Goal: Task Accomplishment & Management: Manage account settings

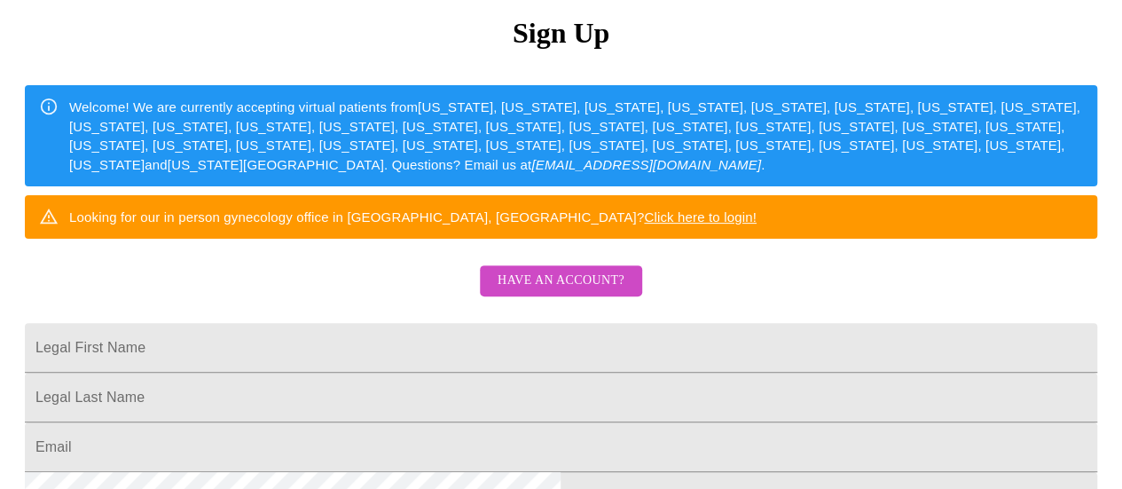
scroll to position [355, 0]
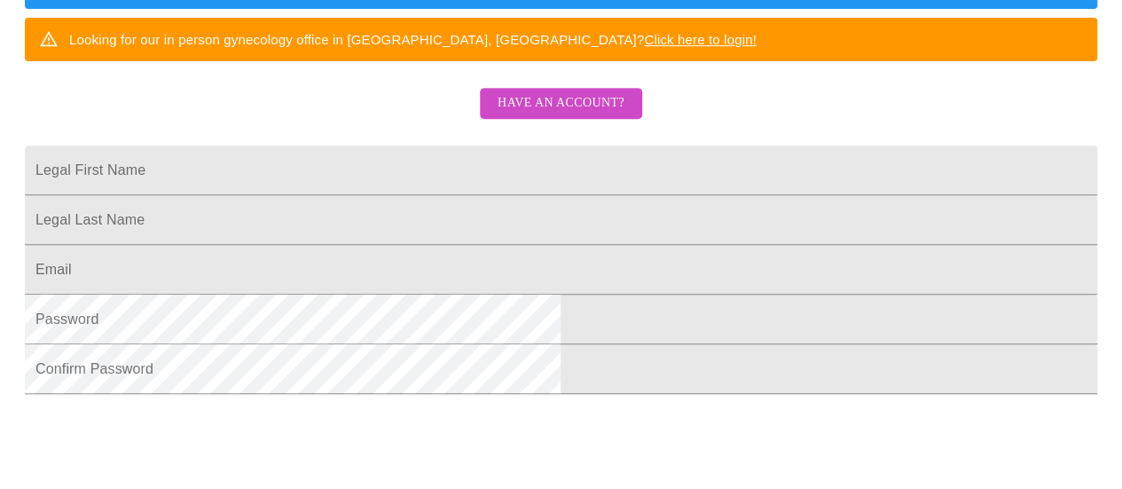
click at [544, 114] on span "Have an account?" at bounding box center [561, 103] width 127 height 22
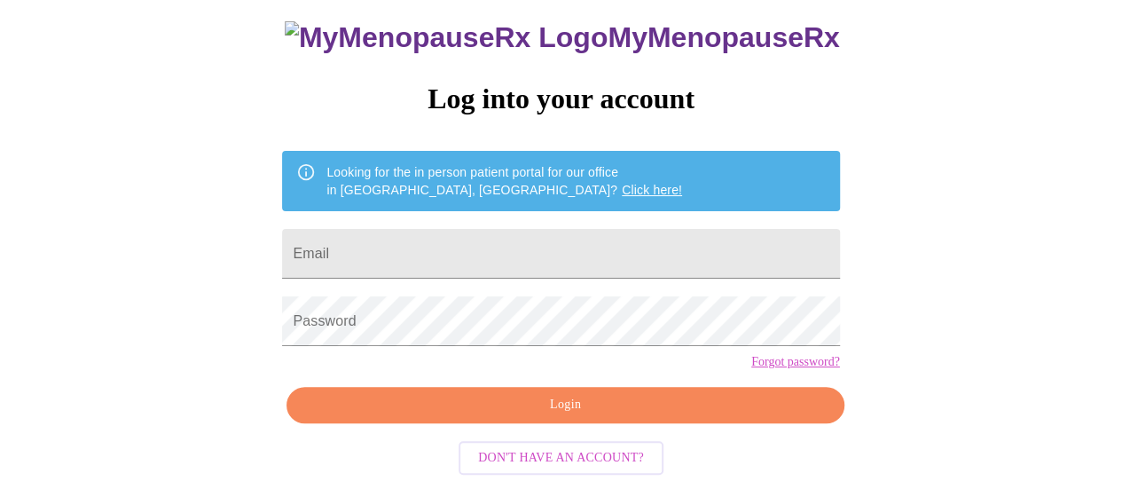
scroll to position [136, 0]
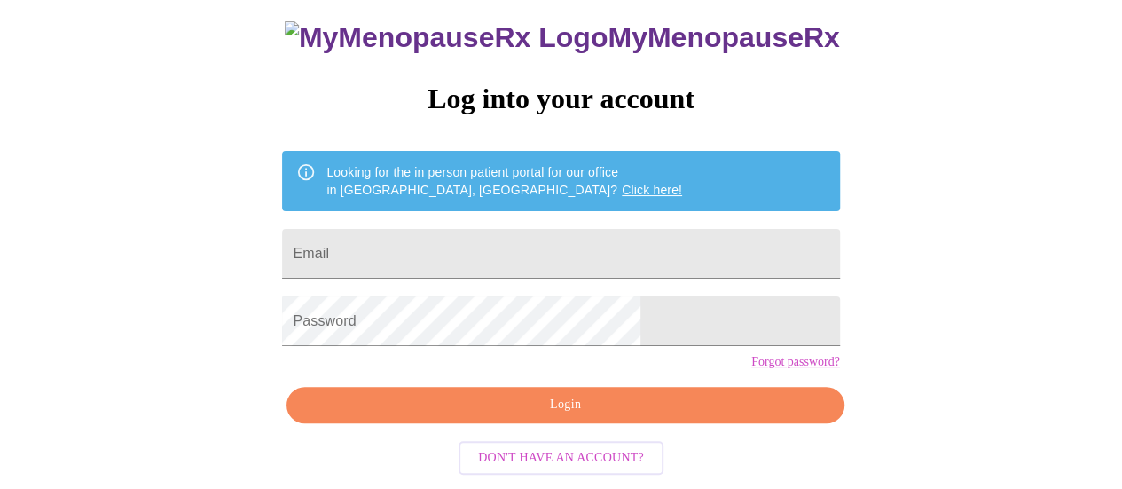
click at [518, 239] on input "Email" at bounding box center [560, 254] width 557 height 50
type input "jennifer.spisak@gmail.com"
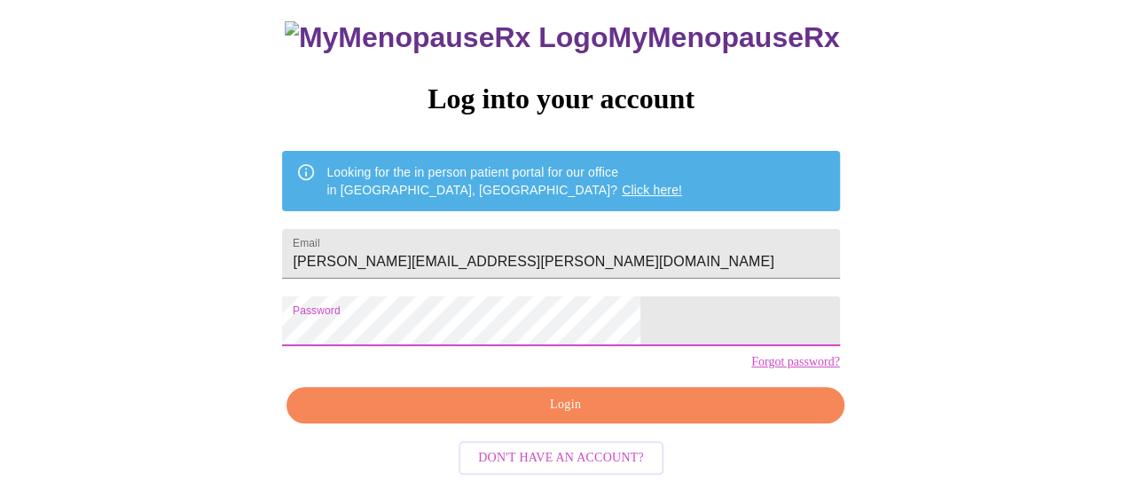
click at [513, 407] on span "Login" at bounding box center [565, 405] width 516 height 22
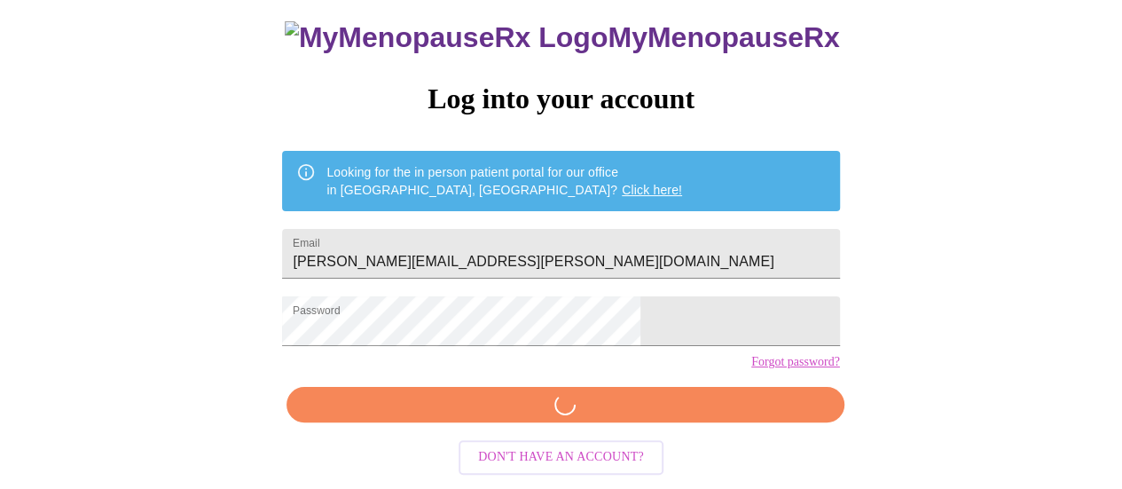
scroll to position [135, 0]
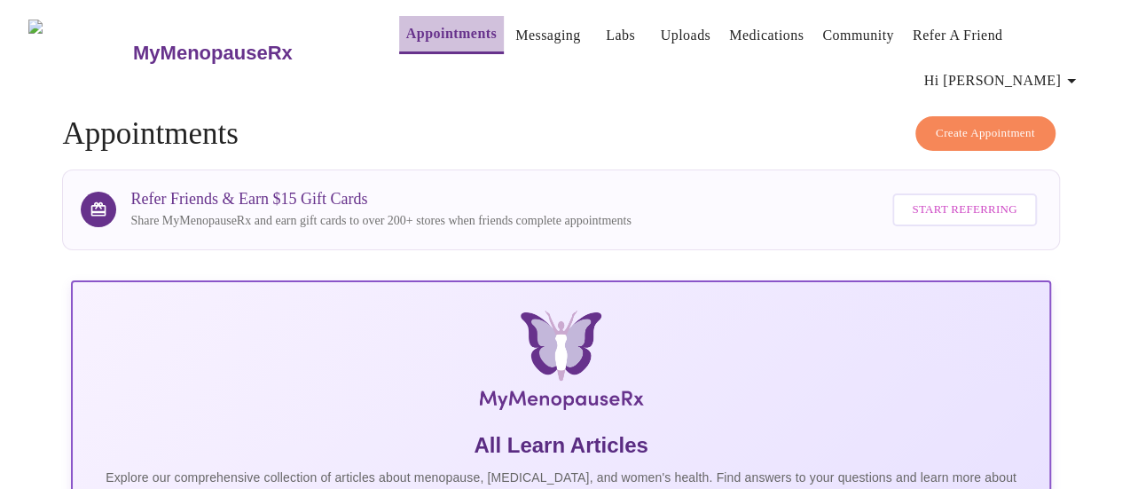
click at [441, 31] on link "Appointments" at bounding box center [451, 33] width 90 height 25
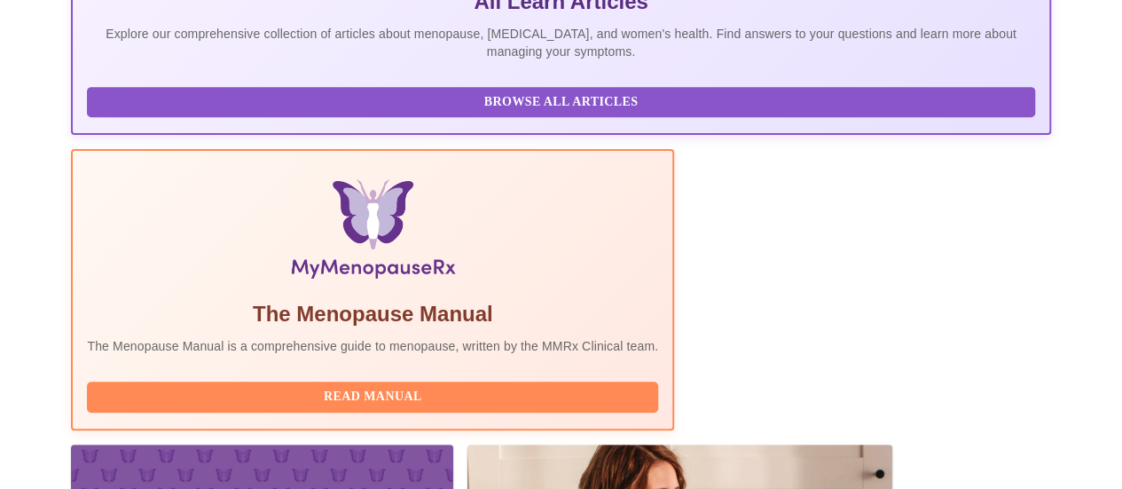
scroll to position [532, 0]
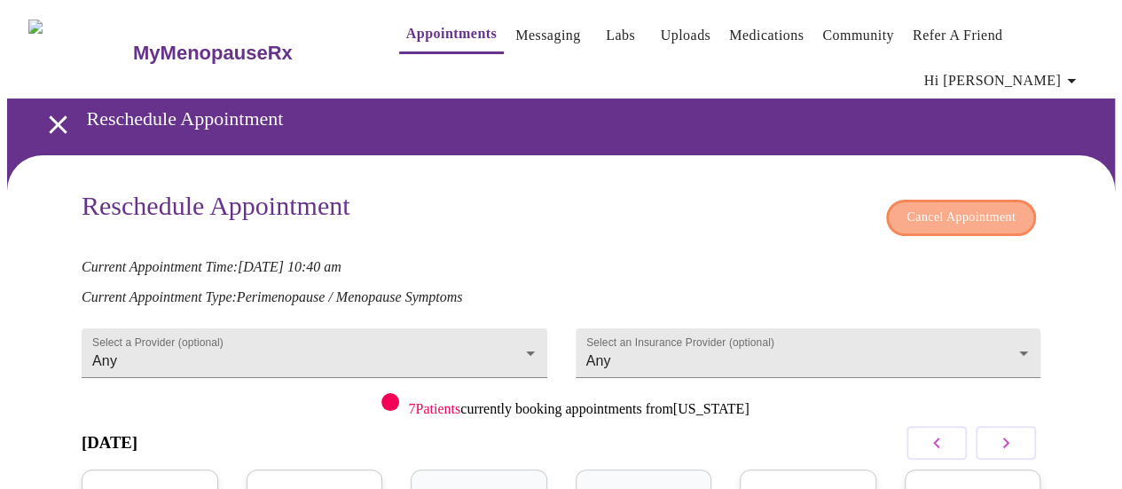
click at [914, 216] on span "Cancel Appointment" at bounding box center [960, 218] width 109 height 22
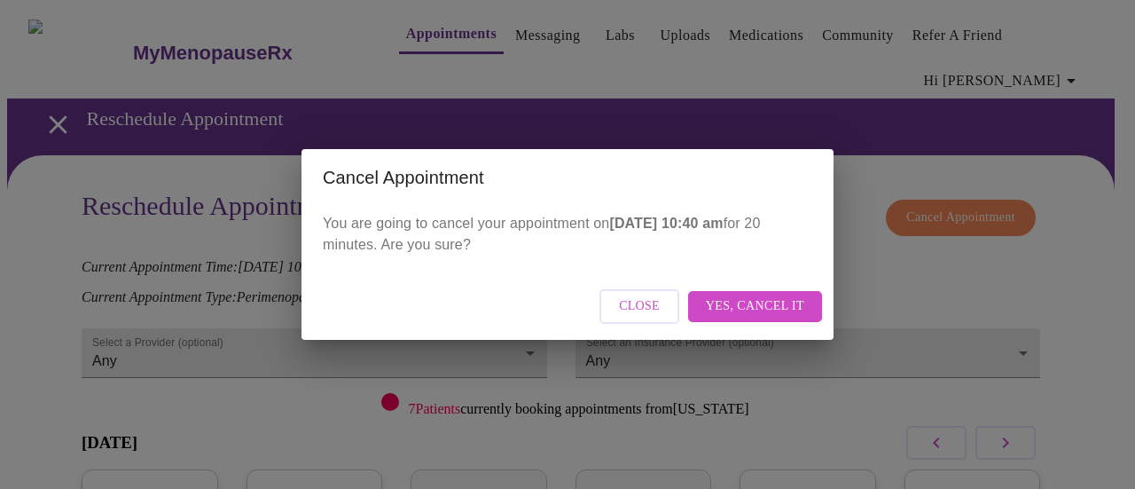
click at [805, 304] on button "Yes, cancel it" at bounding box center [755, 306] width 134 height 31
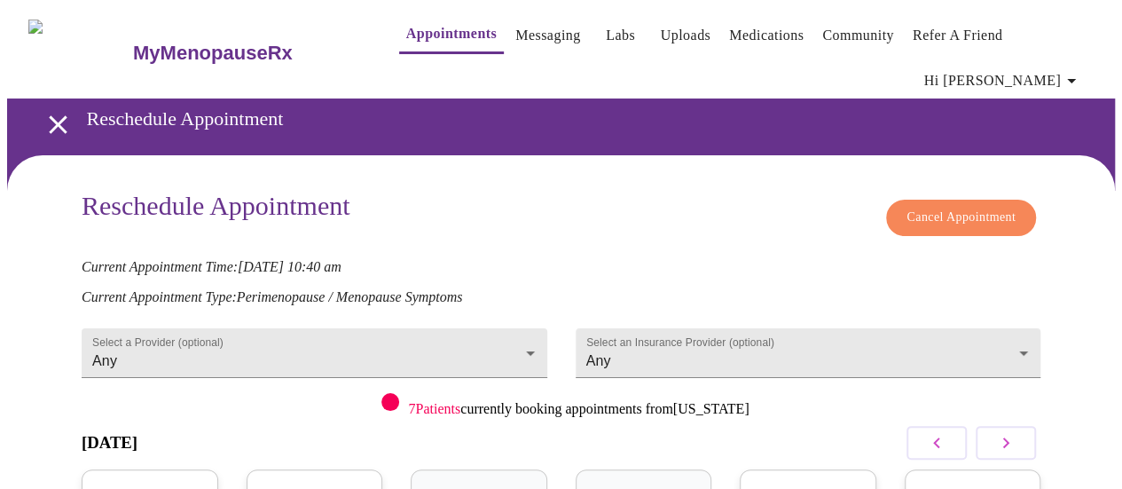
click at [986, 207] on span "Cancel Appointment" at bounding box center [960, 218] width 109 height 22
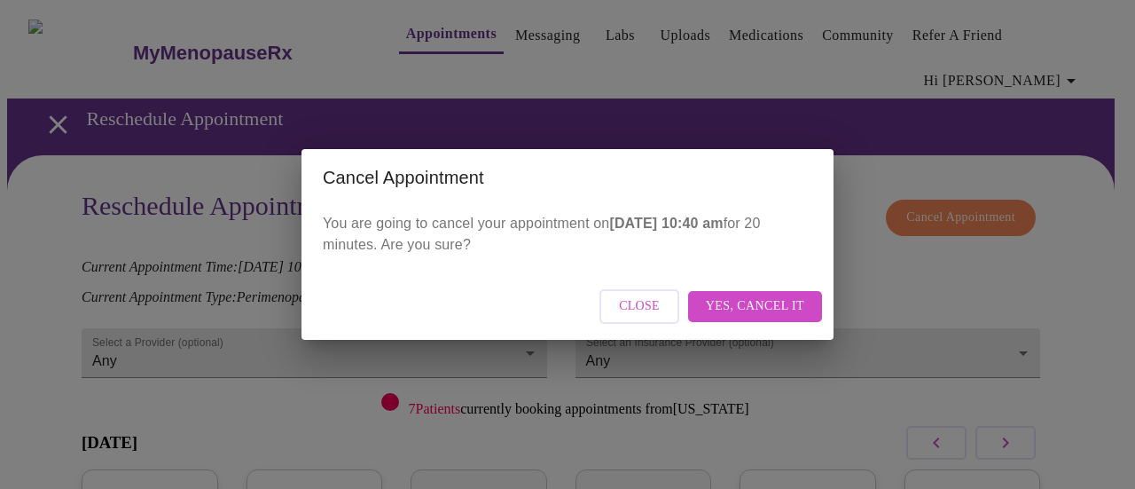
click at [796, 299] on span "Yes, cancel it" at bounding box center [755, 306] width 98 height 22
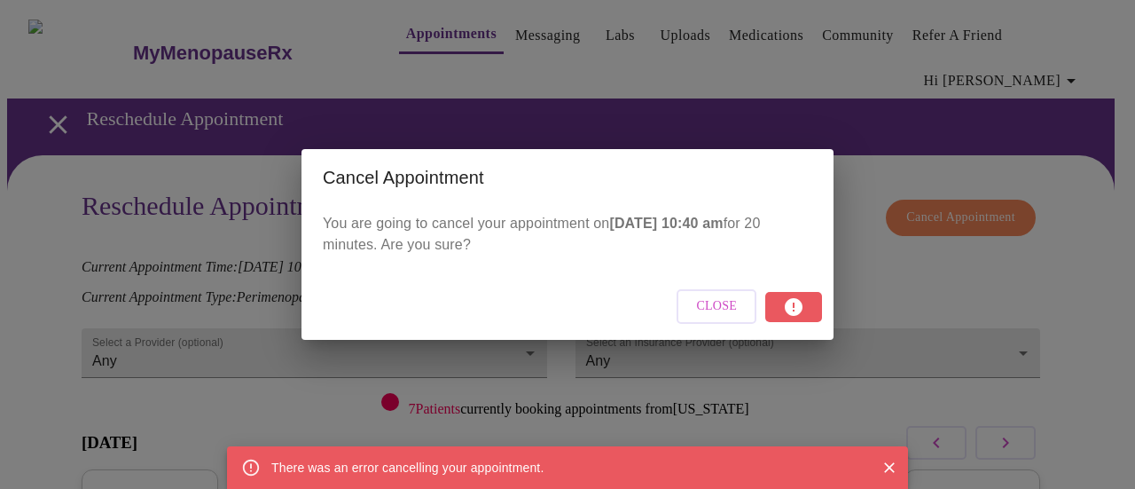
click at [483, 465] on div "There was an error cancelling your appointment." at bounding box center [407, 467] width 272 height 32
click at [500, 29] on div "Cancel Appointment You are going to cancel your appointment [DATE][DATE] 10:40 …" at bounding box center [567, 244] width 1135 height 489
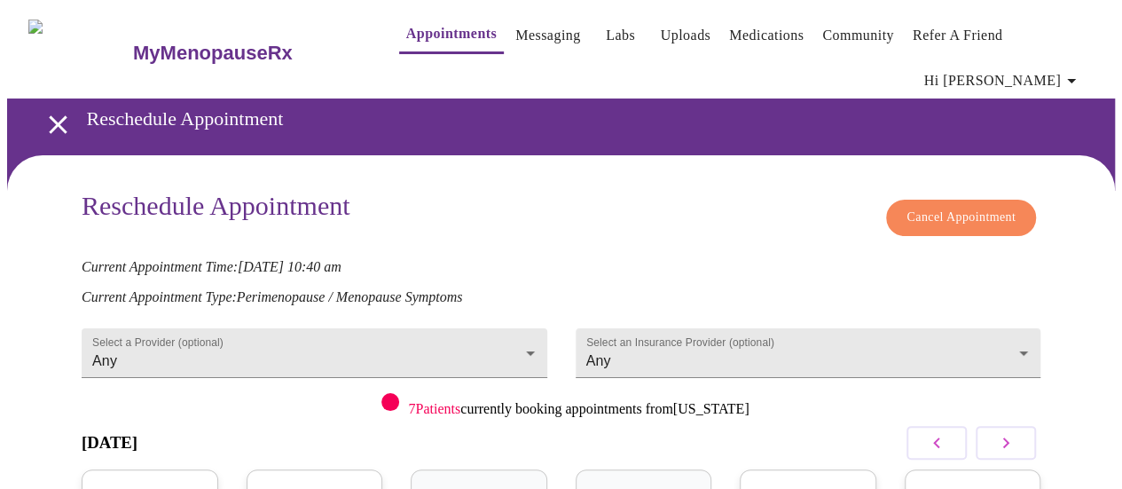
click at [515, 29] on link "Messaging" at bounding box center [547, 35] width 65 height 25
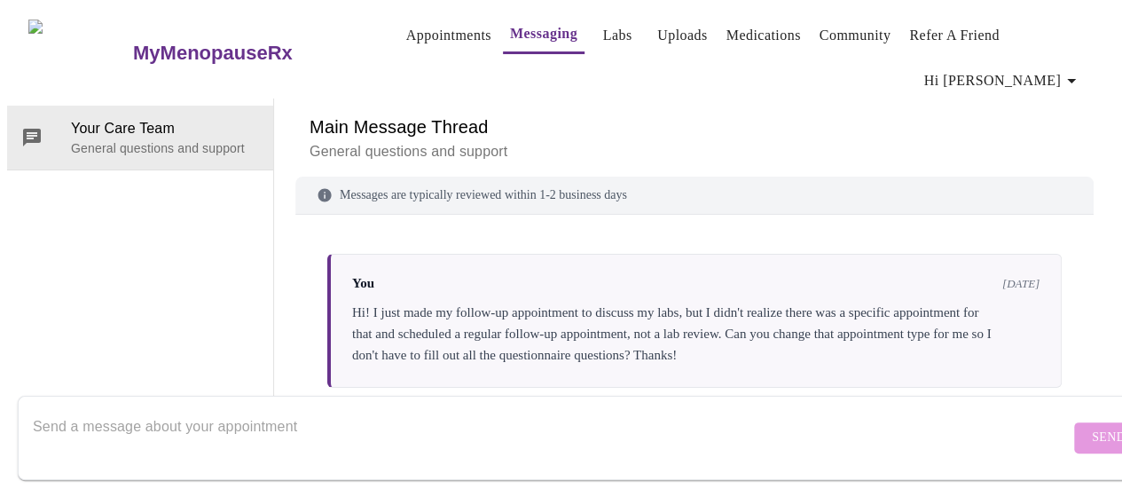
scroll to position [4291, 0]
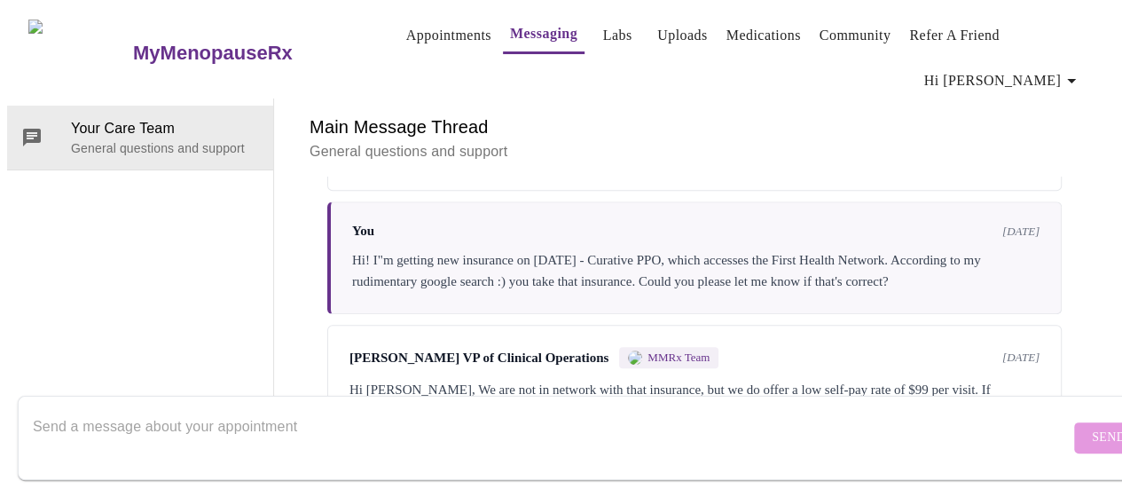
click at [309, 414] on textarea "Send a message about your appointment" at bounding box center [551, 437] width 1037 height 57
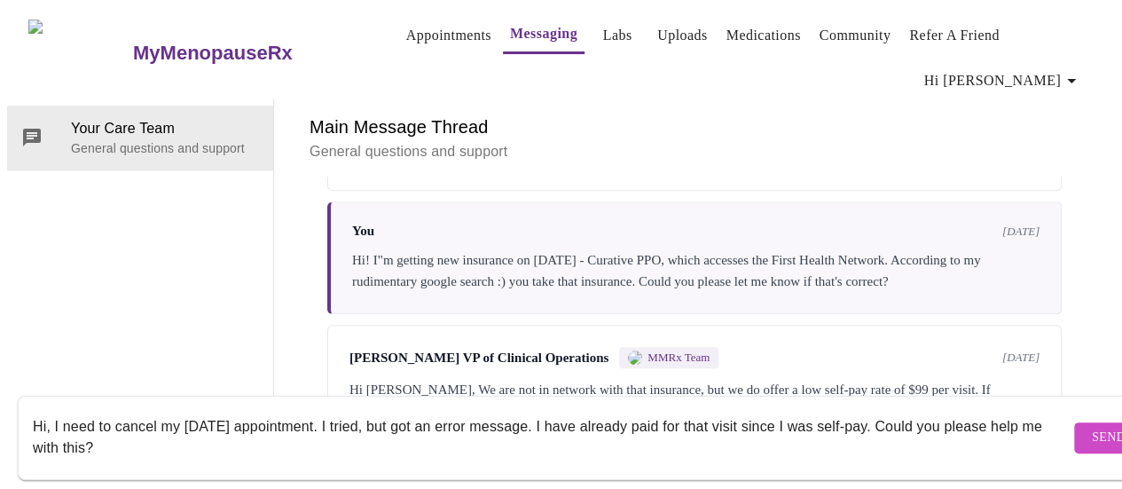
type textarea "Hi, I need to cancel my [DATE] appointment. I tried, but got an error message. …"
click at [1092, 427] on span "Send" at bounding box center [1109, 438] width 34 height 22
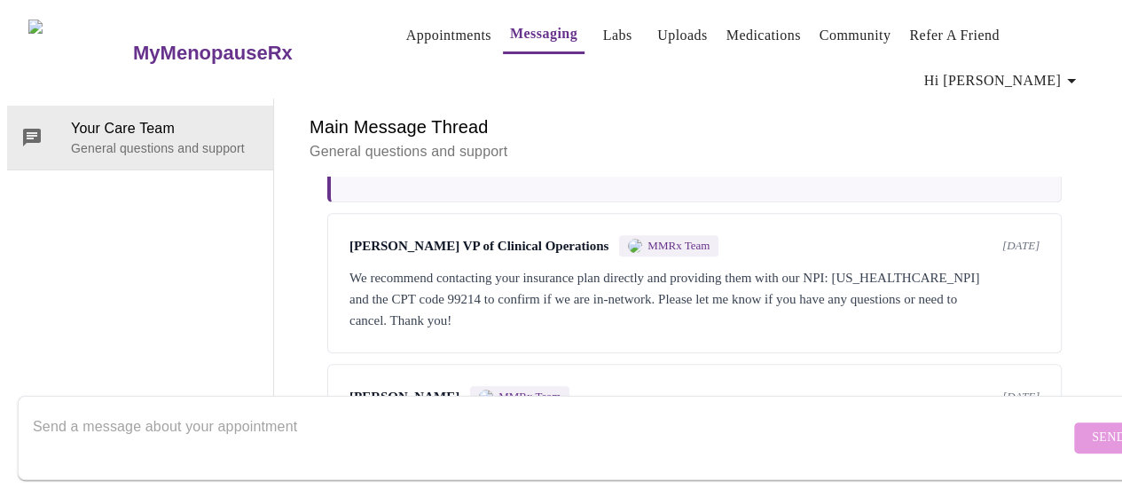
scroll to position [4419, 0]
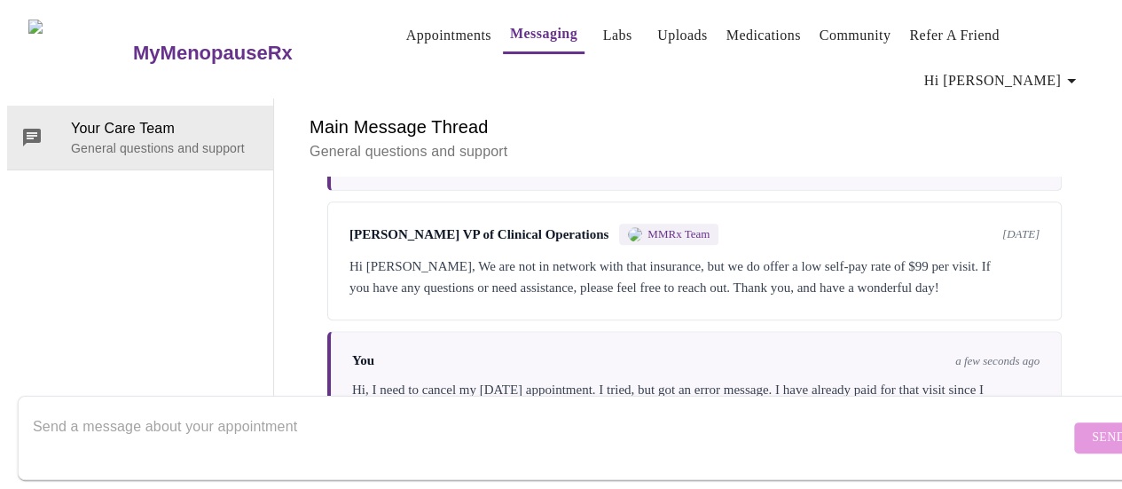
click at [213, 127] on div "Your Care Team General questions and support" at bounding box center [140, 270] width 267 height 345
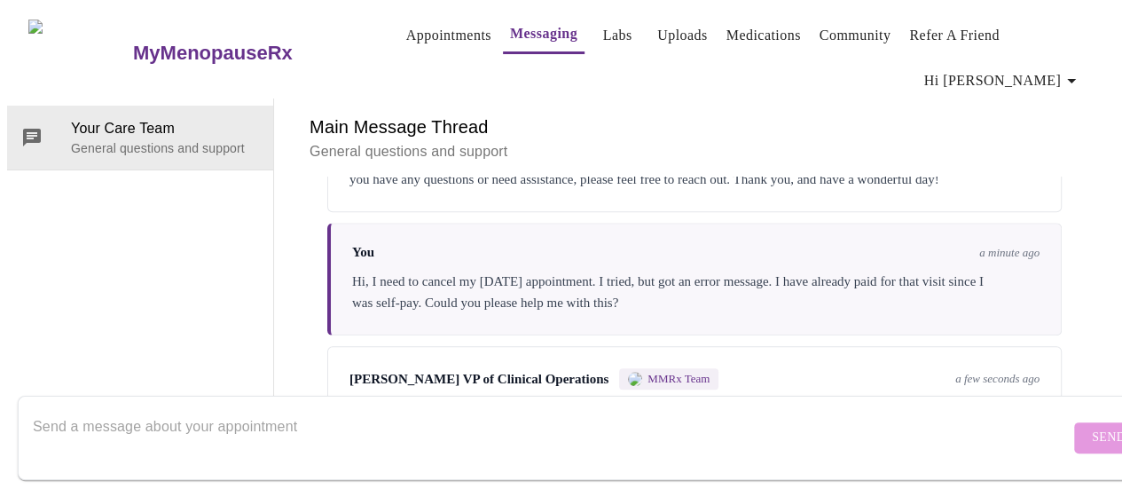
click at [122, 216] on div "Your Care Team General questions and support" at bounding box center [140, 270] width 267 height 345
click at [667, 409] on textarea "Send a message about your appointment" at bounding box center [551, 437] width 1037 height 57
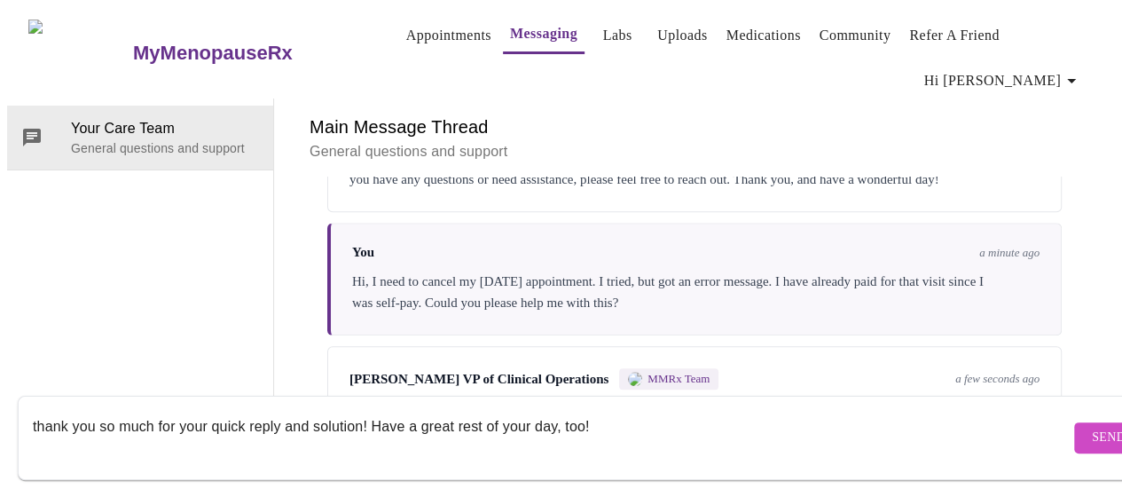
click at [36, 409] on textarea "thank you so much for your quick reply and solution! Have a great rest of your …" at bounding box center [551, 437] width 1037 height 57
type textarea "Thank you so much for your quick reply and solution! Have a great rest of your …"
click at [1092, 427] on span "Send" at bounding box center [1109, 438] width 34 height 22
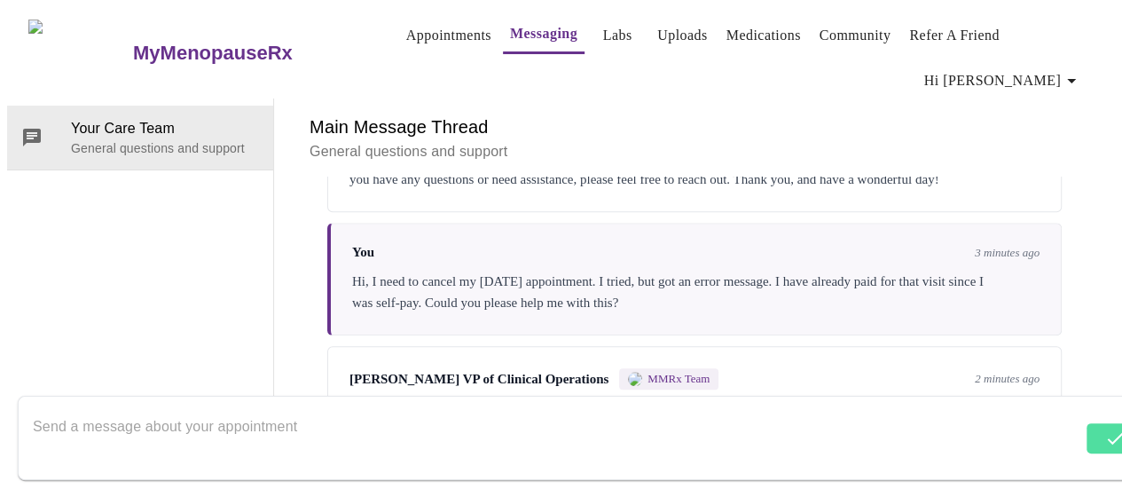
scroll to position [4635, 0]
